Goal: Information Seeking & Learning: Learn about a topic

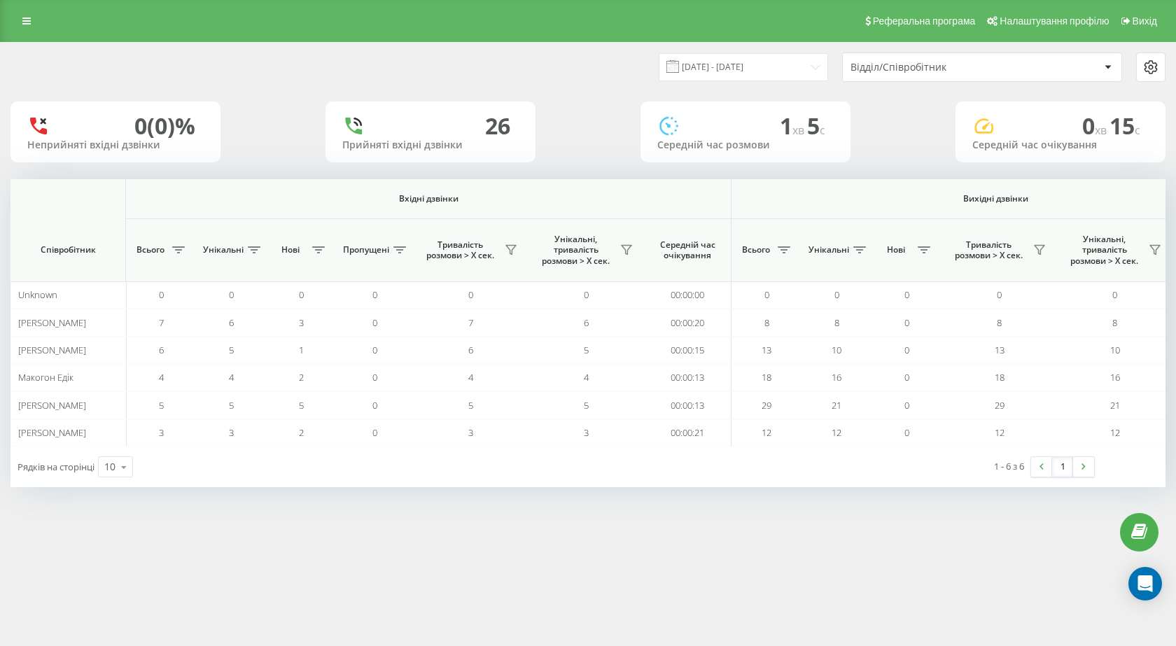
scroll to position [0, 798]
click at [860, 190] on th "Вихідні дзвінки" at bounding box center [995, 199] width 528 height 40
click at [860, 182] on div at bounding box center [587, 184] width 1155 height 10
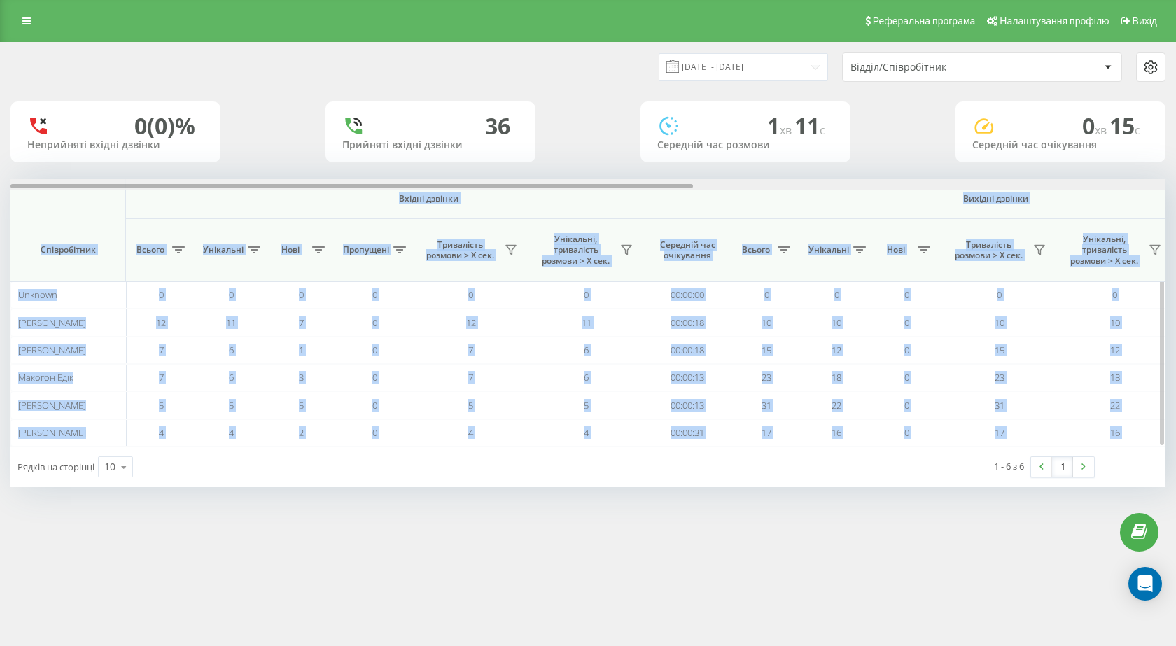
click at [815, 190] on div "20.09.2025 - 20.09.2025 Відділ/Співробітник 0 (0)% Неприйняті вхідні дзвінки 36…" at bounding box center [587, 265] width 1155 height 444
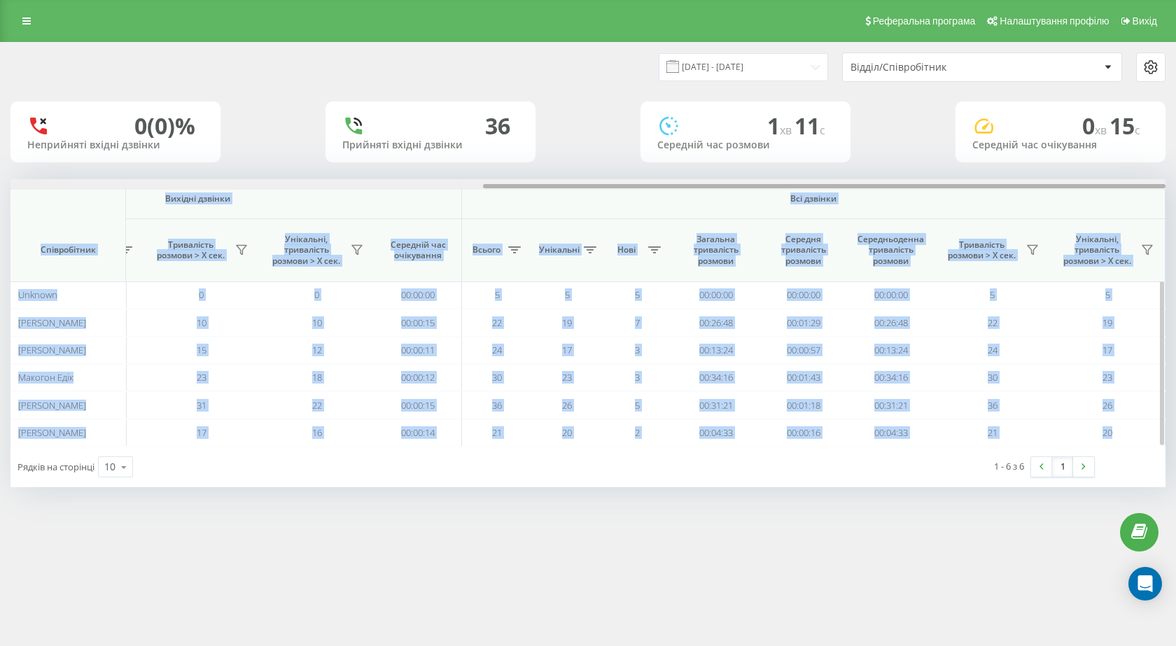
click at [820, 187] on div at bounding box center [587, 184] width 1155 height 10
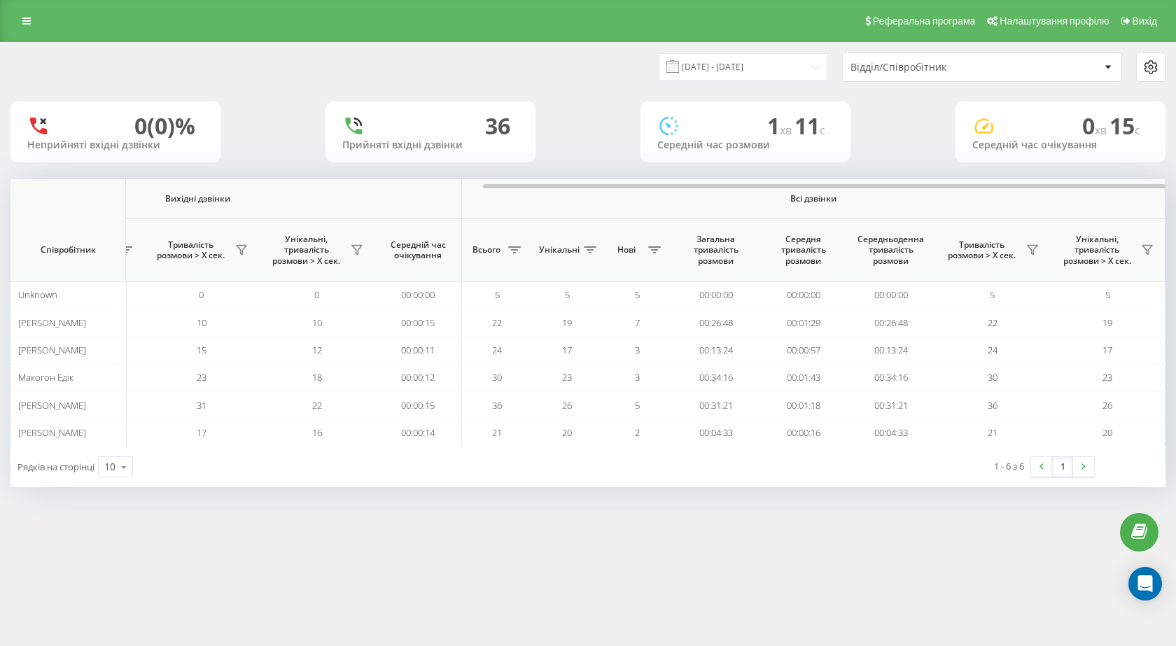
drag, startPoint x: 601, startPoint y: 521, endPoint x: 694, endPoint y: 274, distance: 264.0
click at [601, 521] on div "Реферальна програма Налаштування профілю Вихід 20.09.2025 - 20.09.2025 Відділ/С…" at bounding box center [588, 323] width 1176 height 646
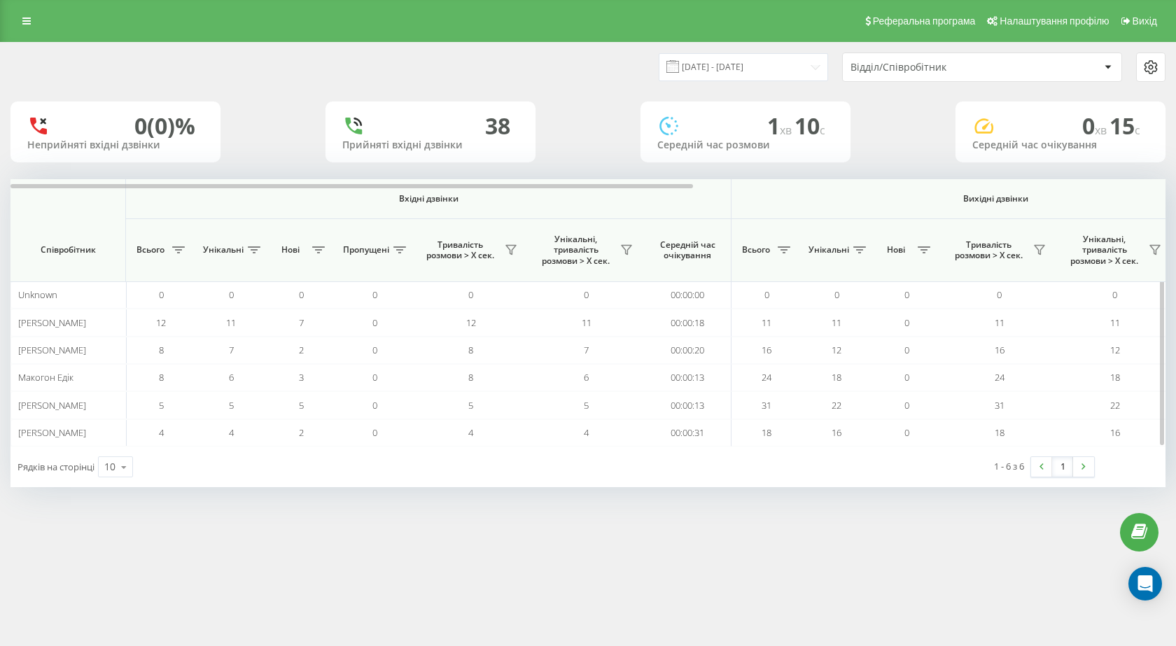
click at [863, 191] on th "Вихідні дзвінки" at bounding box center [995, 199] width 528 height 40
click at [862, 188] on div at bounding box center [587, 184] width 1155 height 10
click at [758, 187] on div at bounding box center [587, 184] width 1155 height 10
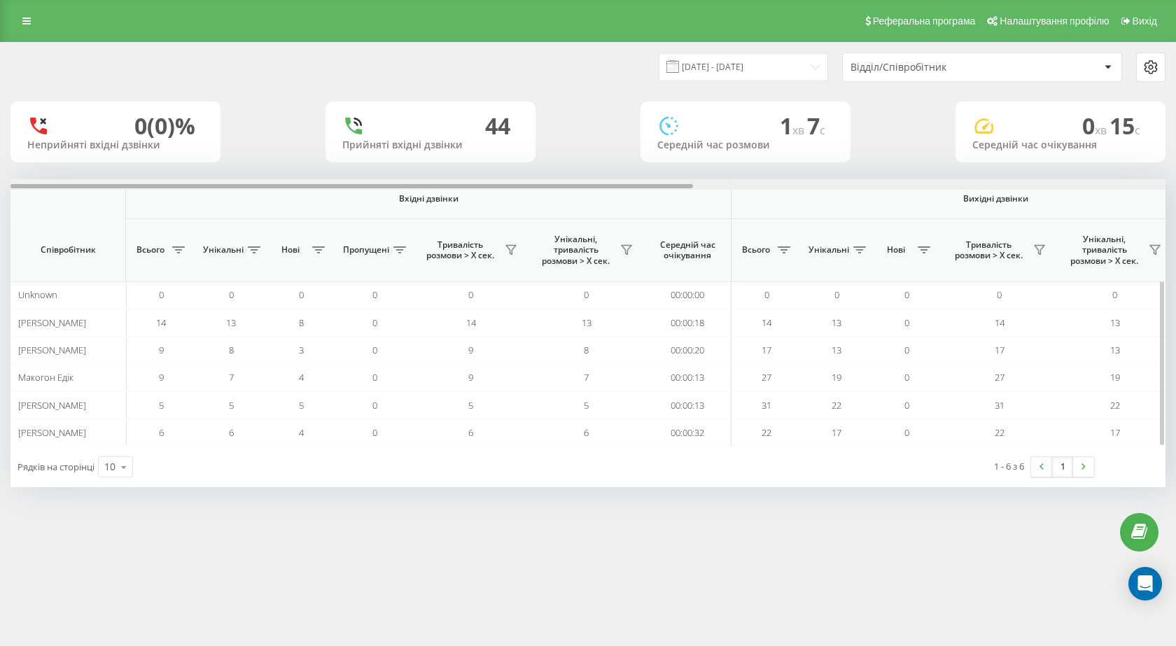
click at [888, 184] on div at bounding box center [587, 184] width 1155 height 10
click at [772, 186] on div at bounding box center [587, 184] width 1155 height 10
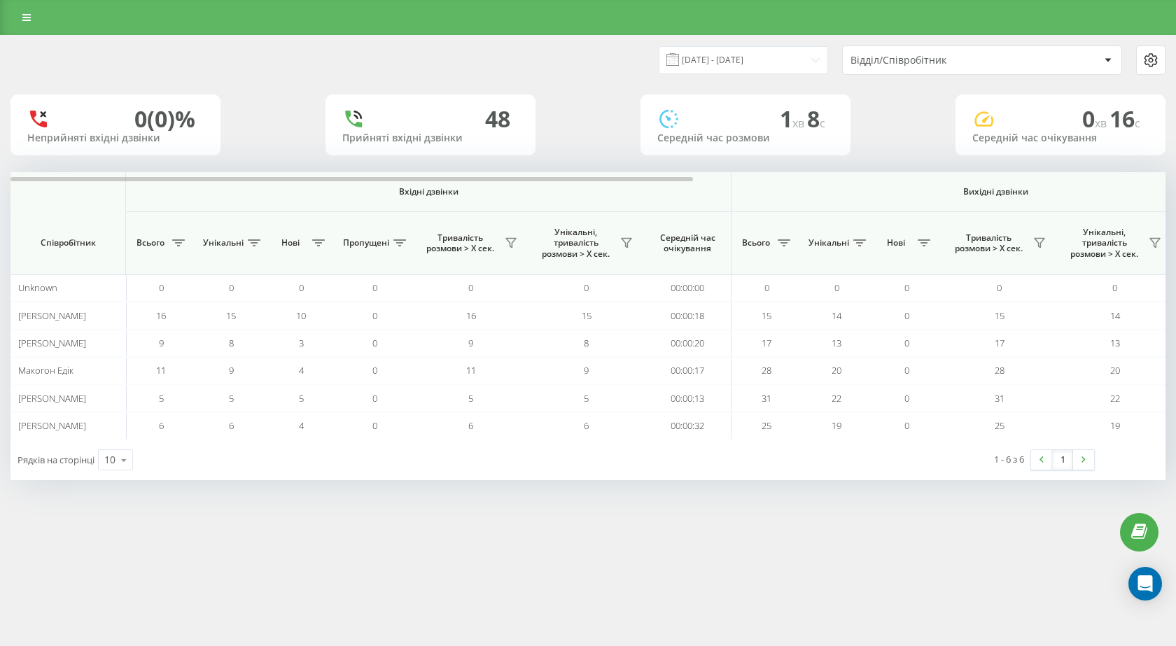
click at [860, 186] on div "Вхідні дзвінки Вихідні дзвінки Всі дзвінки Співробітник Всього Унікальні Нові П…" at bounding box center [587, 305] width 1155 height 267
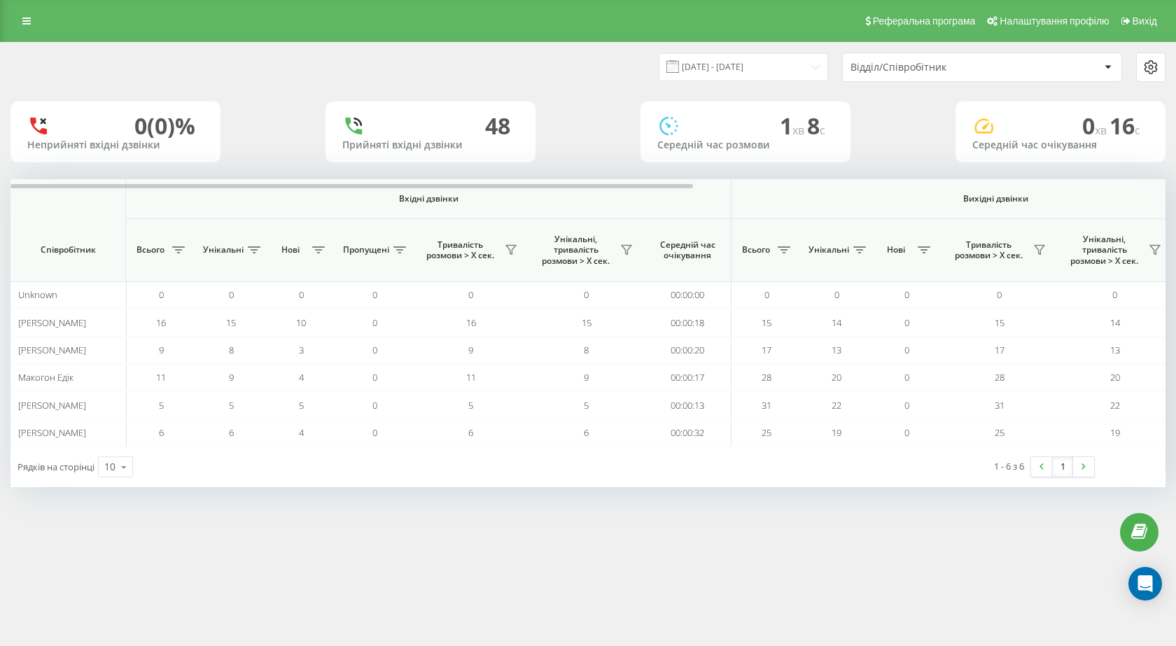
click at [860, 186] on div at bounding box center [587, 184] width 1155 height 10
